Goal: Entertainment & Leisure: Consume media (video, audio)

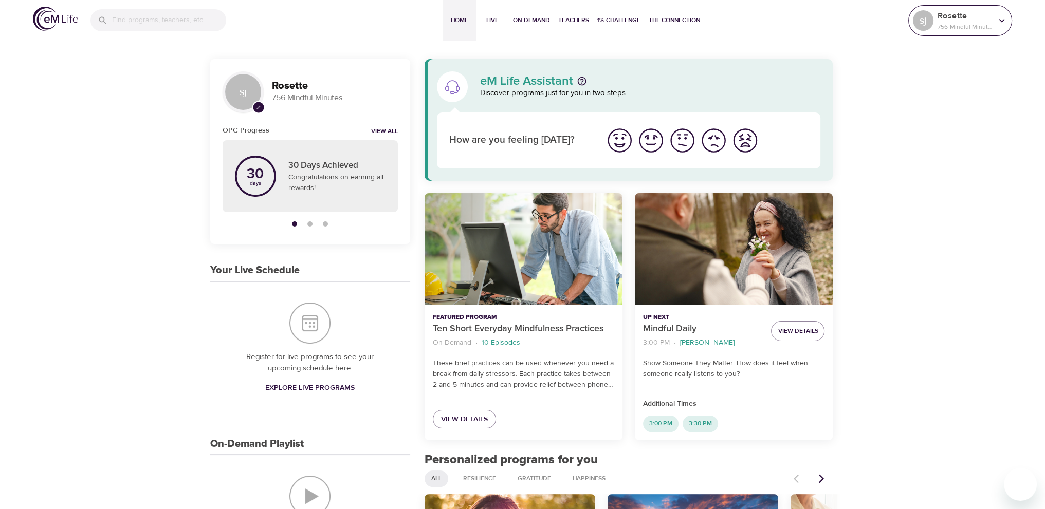
click at [964, 25] on p "756 Mindful Minutes" at bounding box center [965, 26] width 54 height 9
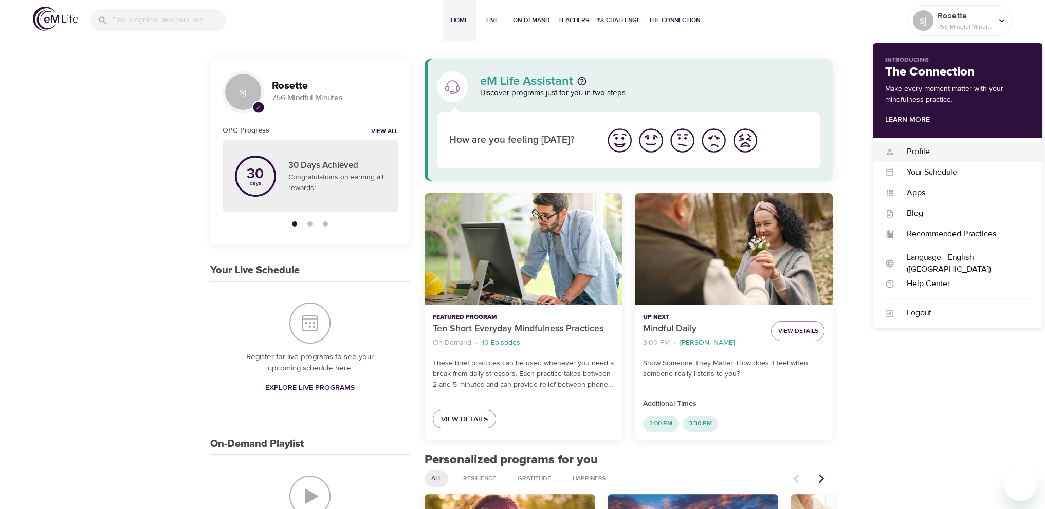
click at [923, 150] on div "Profile" at bounding box center [962, 152] width 136 height 12
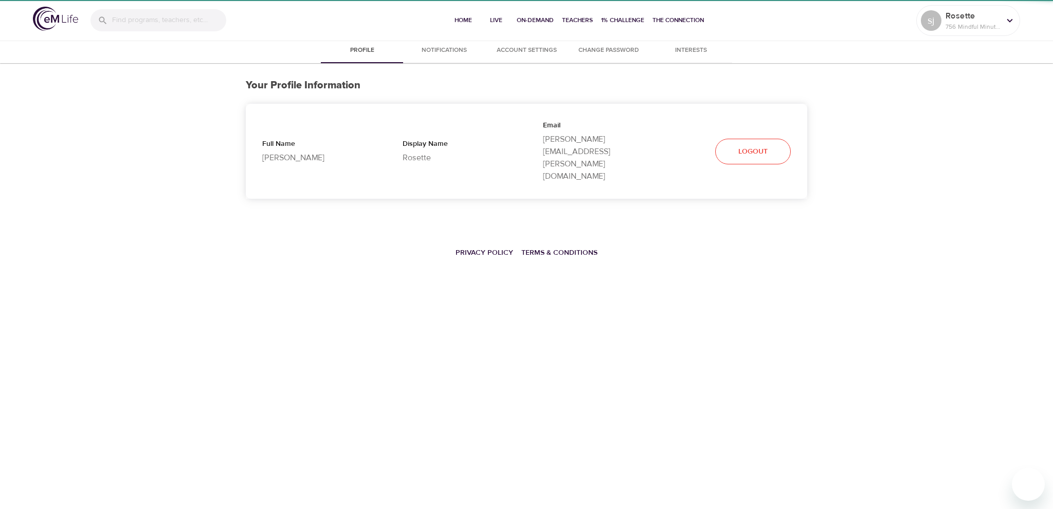
select select "10"
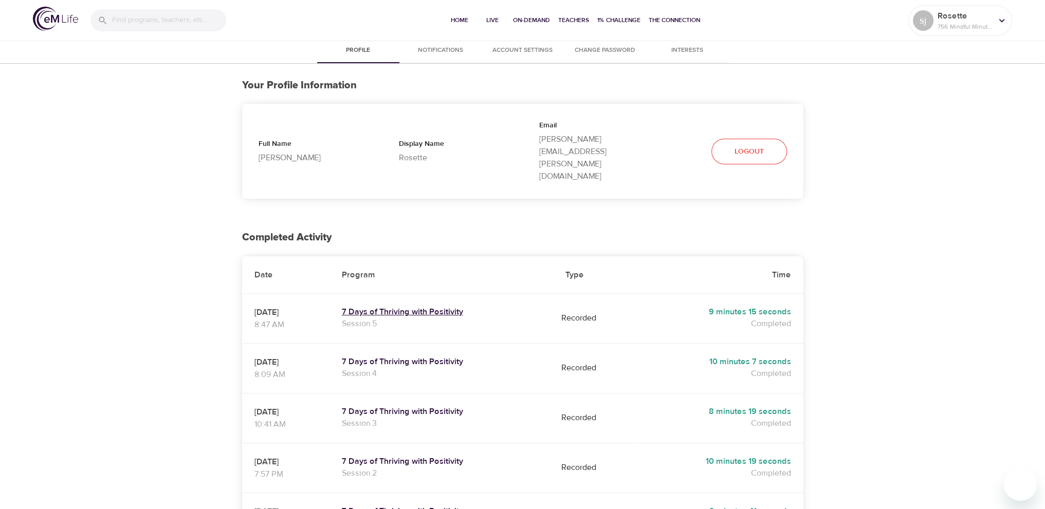
click at [463, 307] on h5 "7 Days of Thriving with Positivity" at bounding box center [441, 312] width 199 height 11
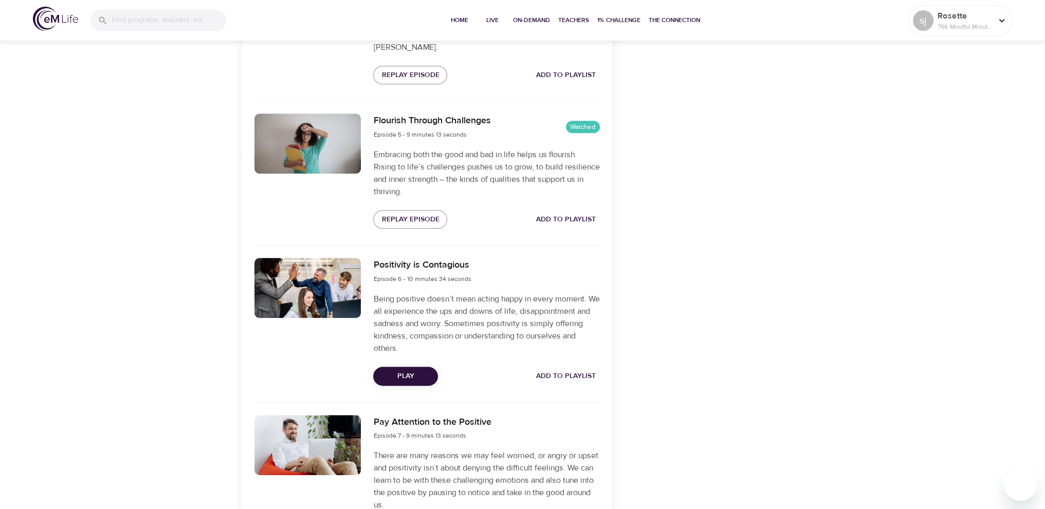
scroll to position [925, 0]
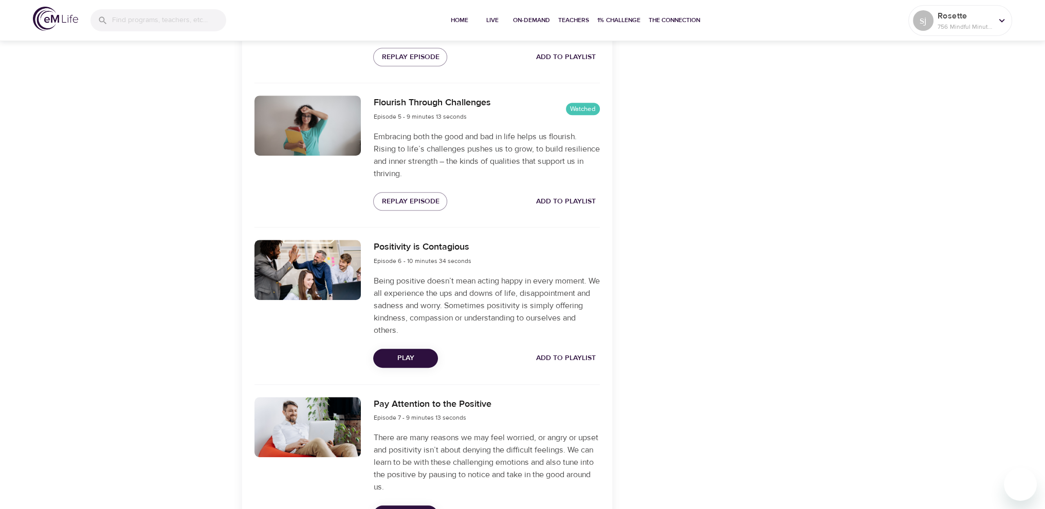
click at [421, 352] on span "Play" at bounding box center [405, 358] width 48 height 13
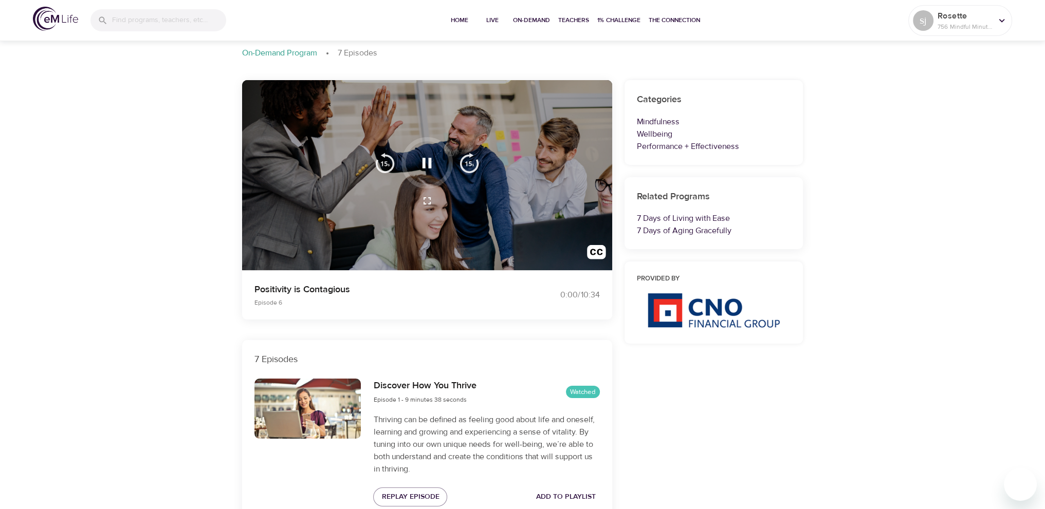
scroll to position [0, 0]
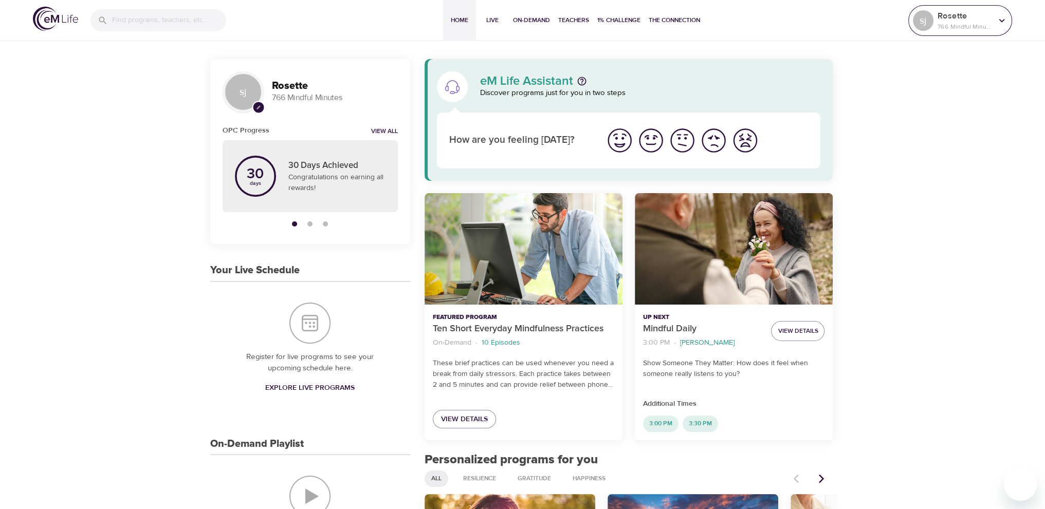
click at [981, 23] on p "766 Mindful Minutes" at bounding box center [965, 26] width 54 height 9
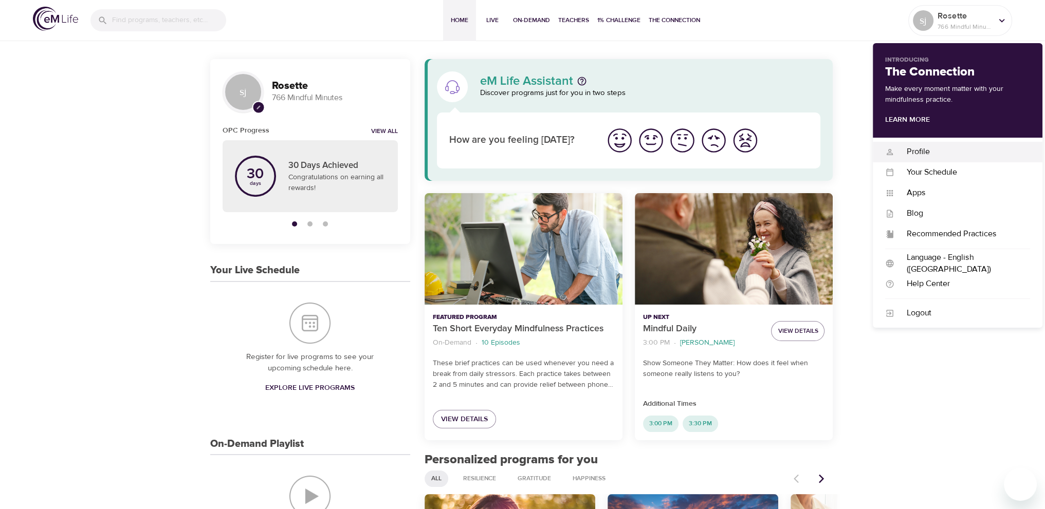
click at [924, 155] on div "Profile" at bounding box center [962, 152] width 136 height 12
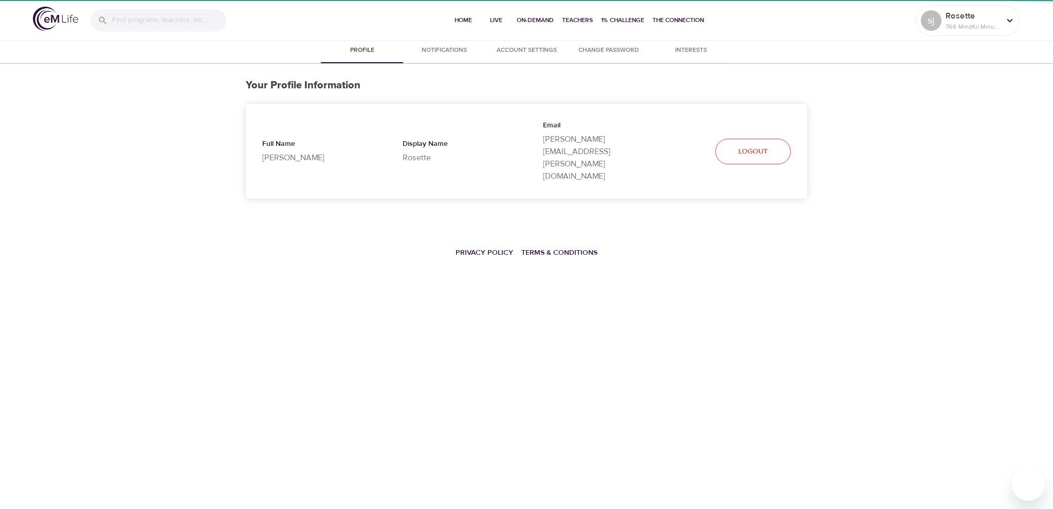
select select "10"
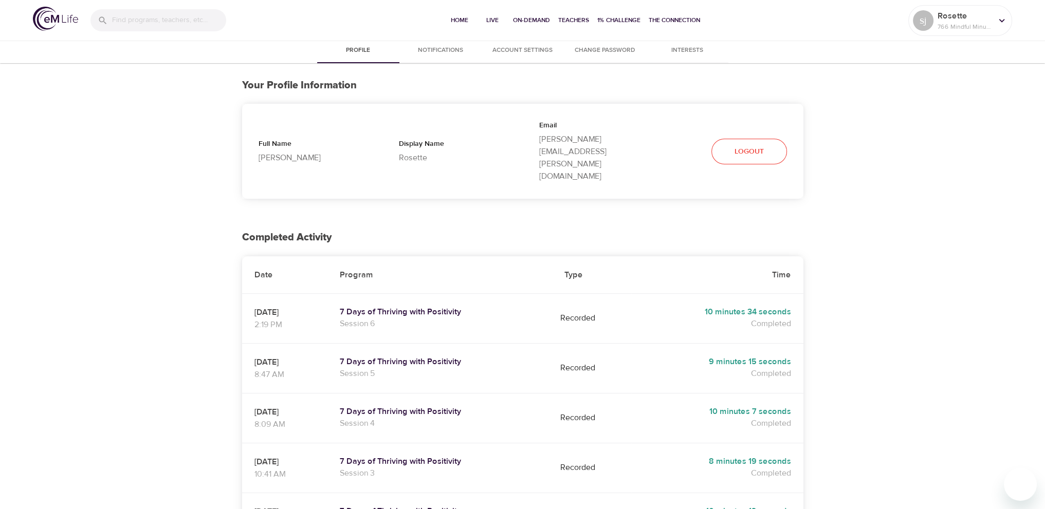
click at [875, 208] on div "Profile Notifications Account Settings Change Password Interests Your Profile I…" at bounding box center [522, 478] width 1045 height 878
